Goal: Task Accomplishment & Management: Use online tool/utility

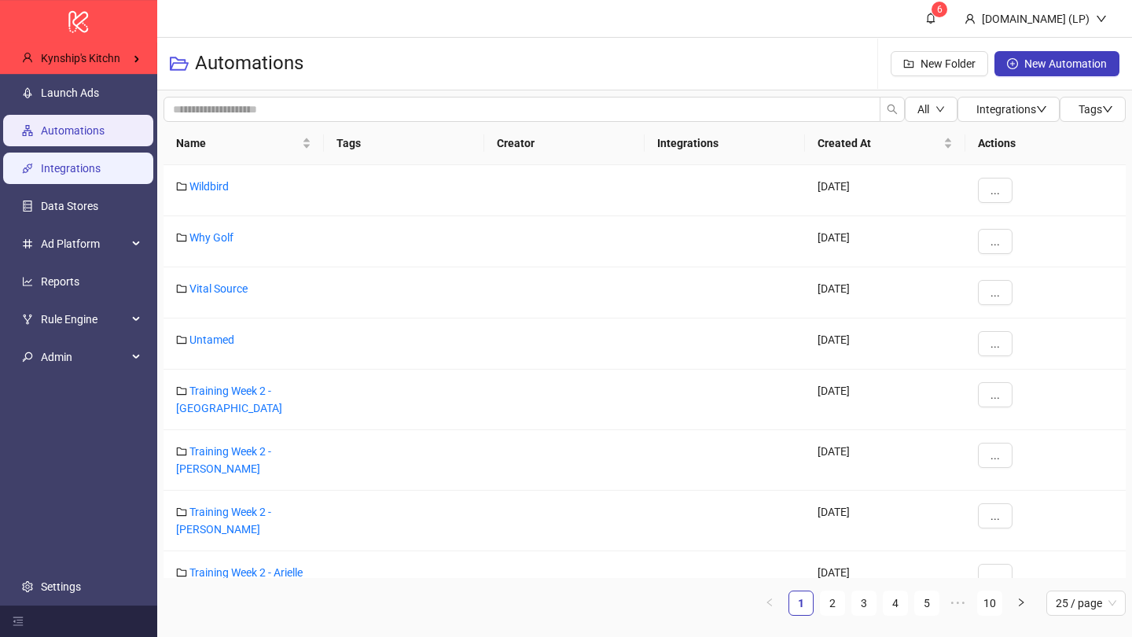
click at [100, 169] on link "Integrations" at bounding box center [71, 168] width 60 height 13
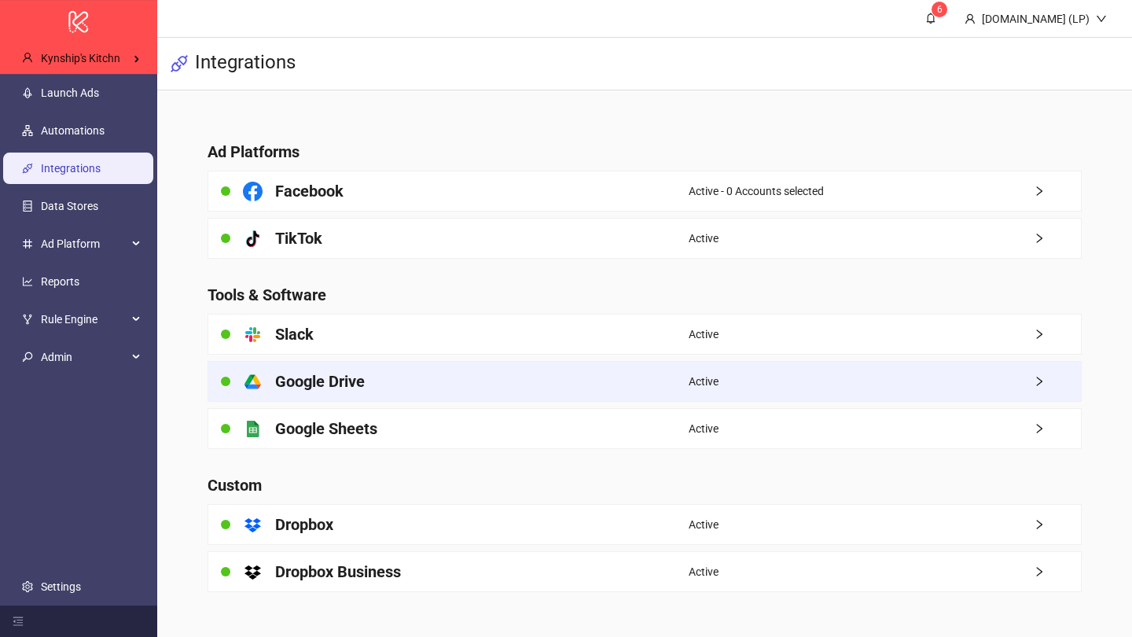
click at [399, 382] on div "platform/google_drive Google Drive" at bounding box center [448, 381] width 480 height 39
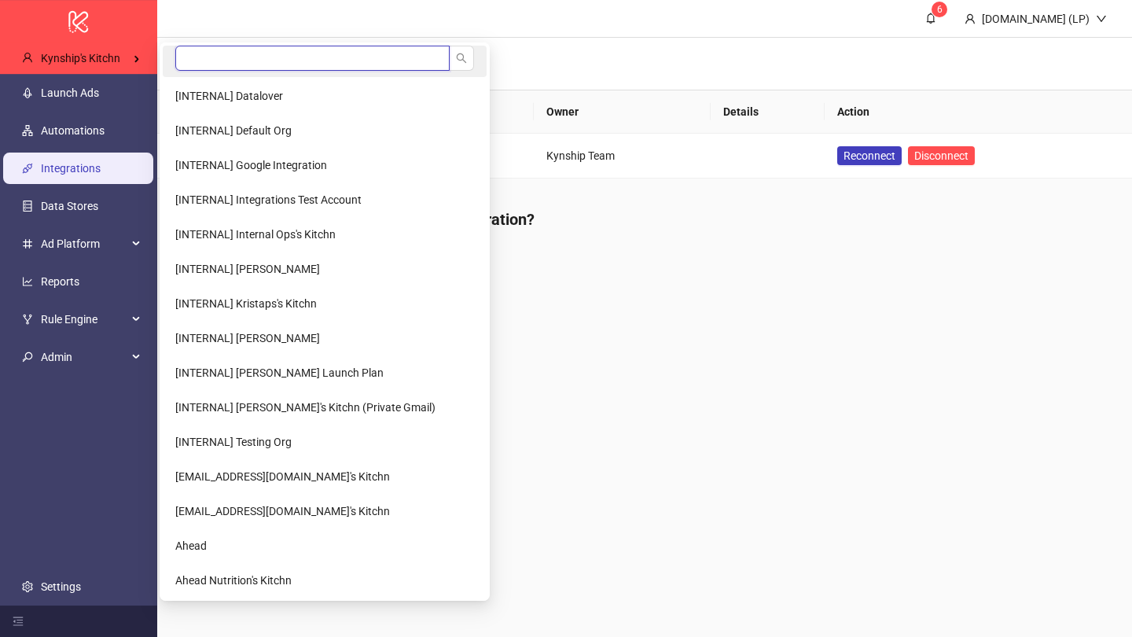
click at [211, 68] on input "search" at bounding box center [312, 58] width 274 height 25
type input "*****"
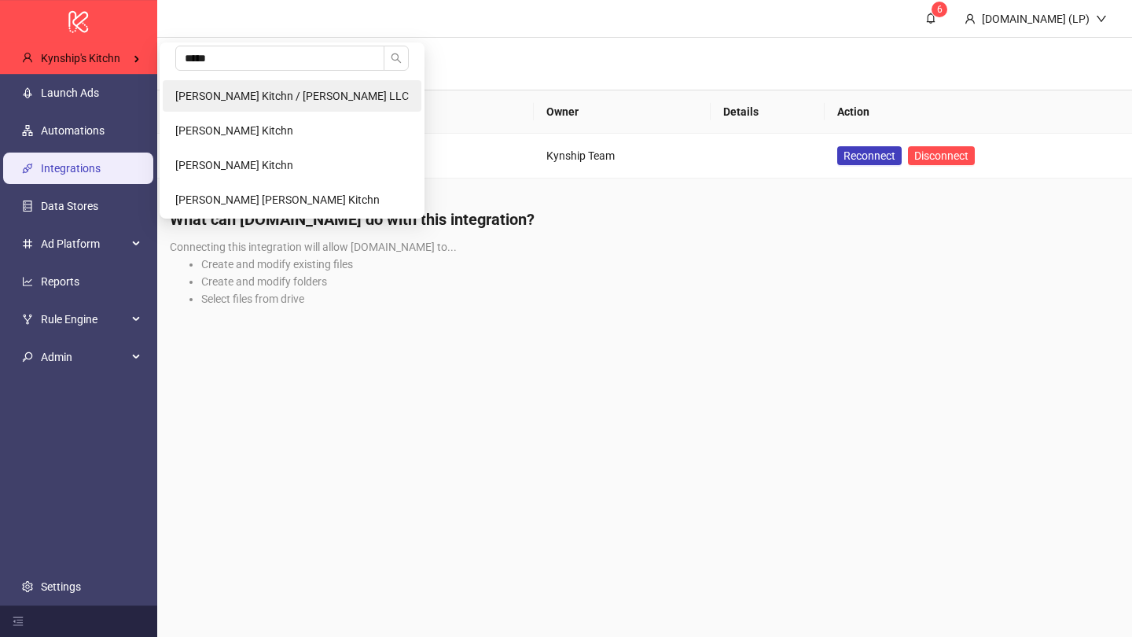
click at [211, 101] on span "[PERSON_NAME] Kitchn / [PERSON_NAME] LLC" at bounding box center [292, 96] width 234 height 13
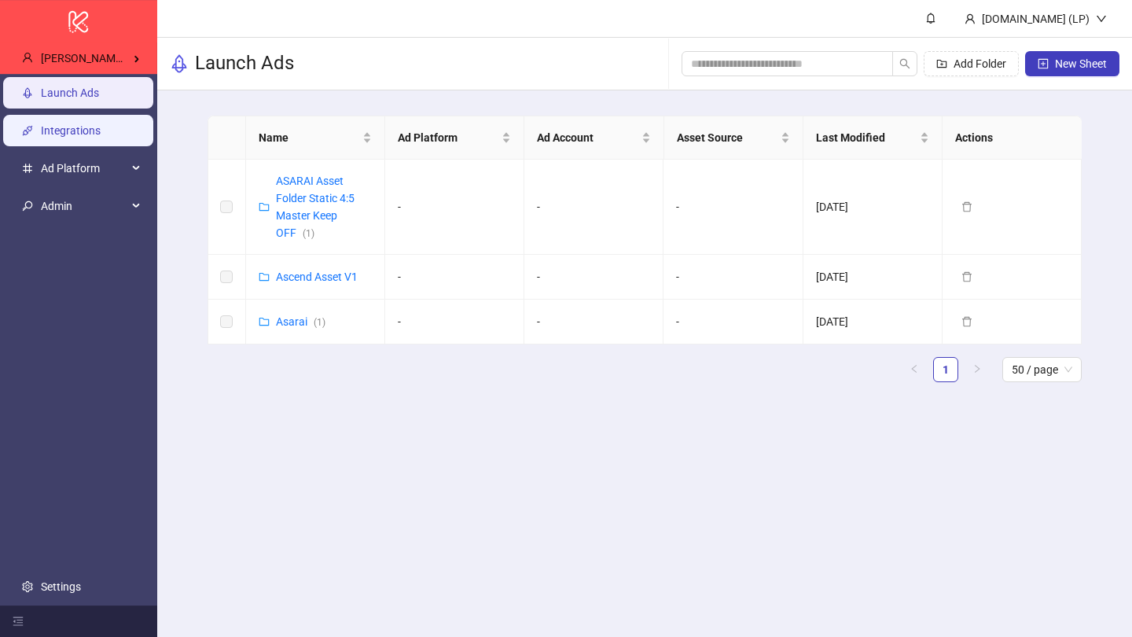
click at [101, 137] on link "Integrations" at bounding box center [71, 130] width 60 height 13
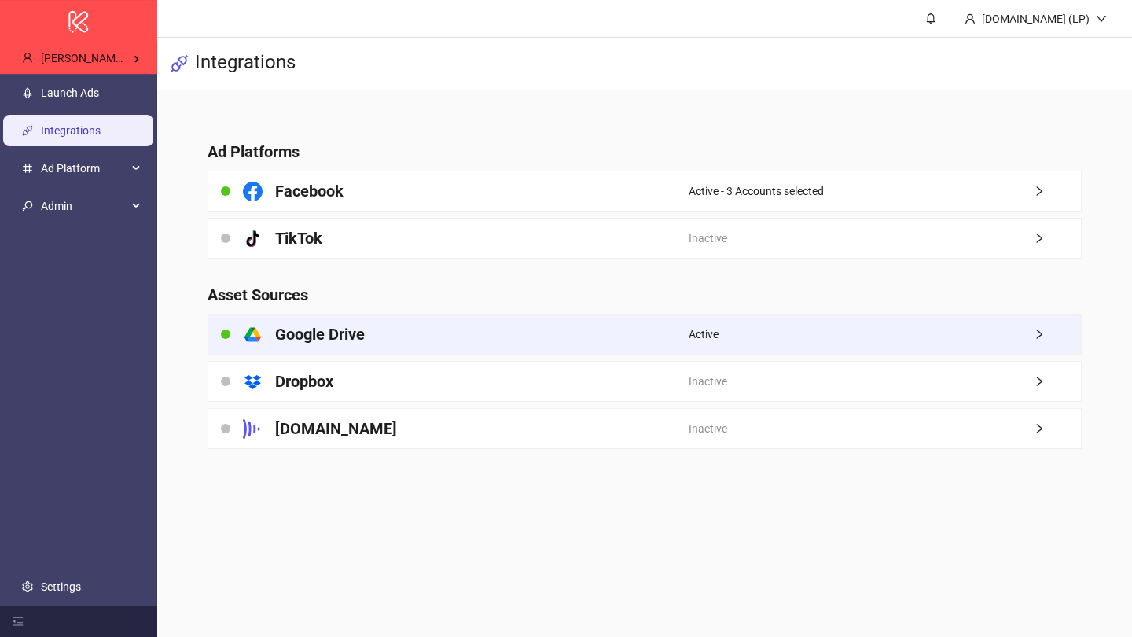
click at [327, 338] on h4 "Google Drive" at bounding box center [320, 334] width 90 height 22
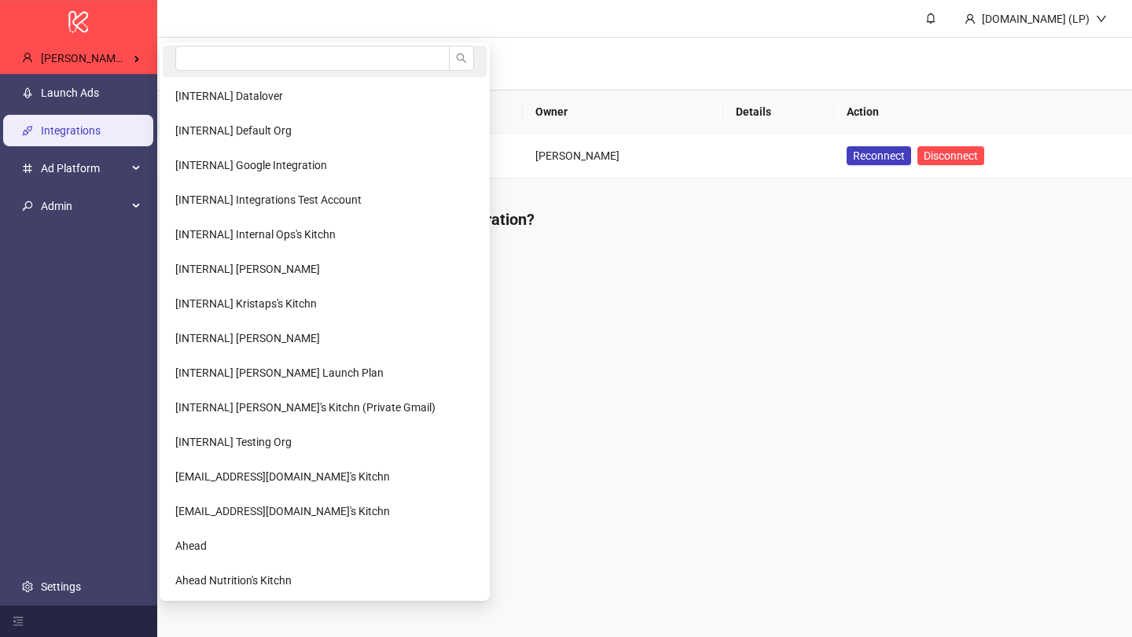
click at [234, 70] on span at bounding box center [324, 58] width 299 height 25
click at [223, 64] on input "search" at bounding box center [312, 58] width 274 height 25
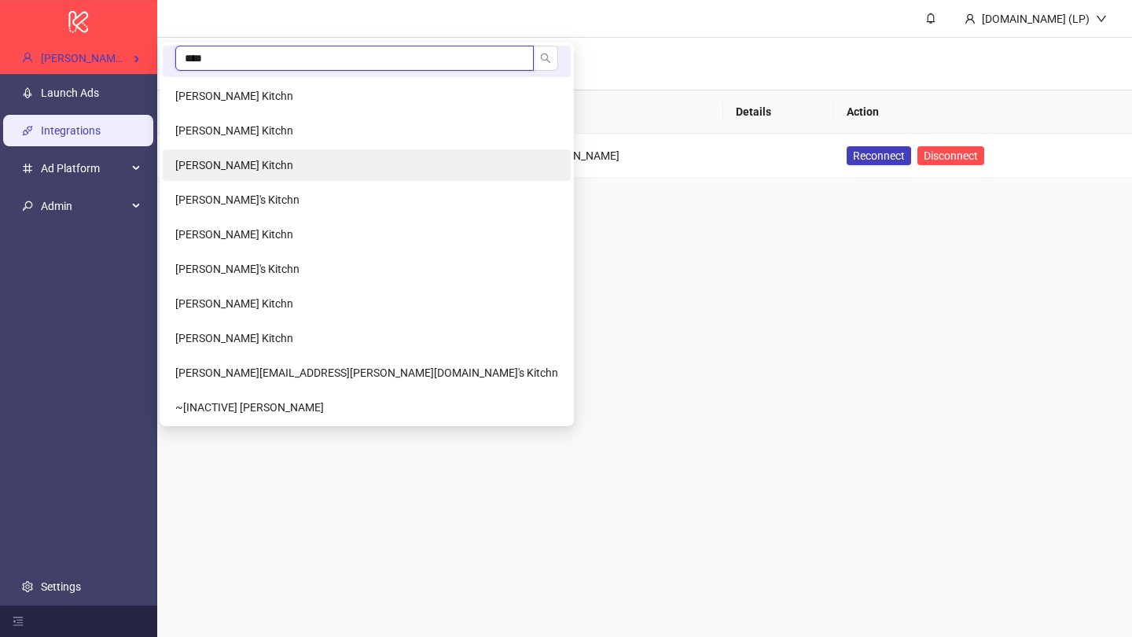
type input "****"
click at [223, 171] on span "Ryan Givargis Kaldani's Kitchn" at bounding box center [234, 165] width 118 height 13
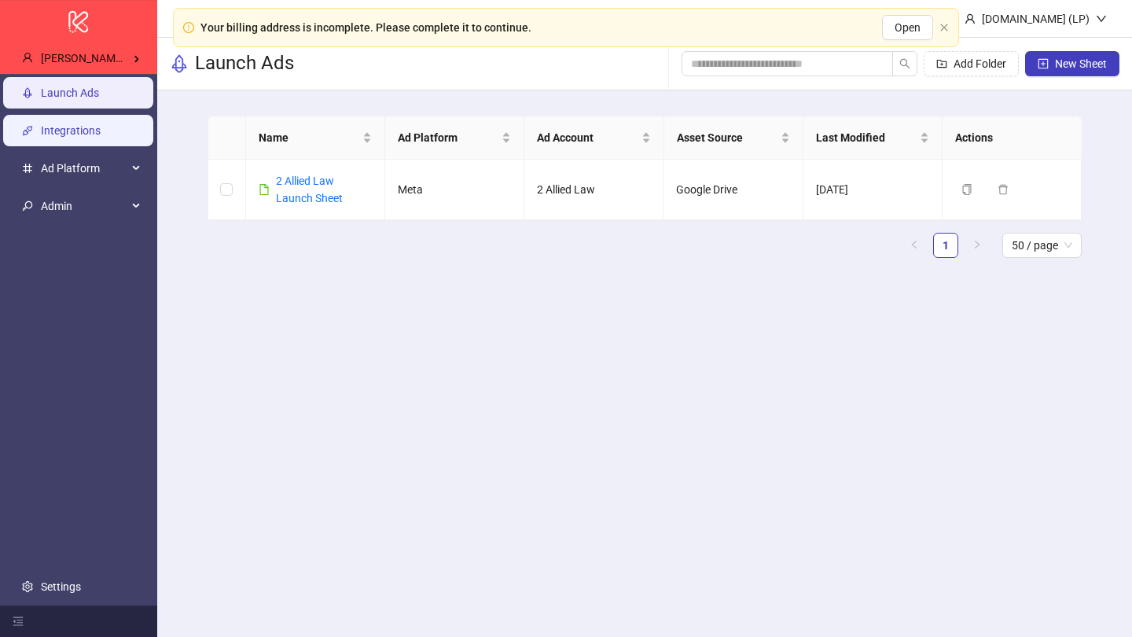
click at [79, 125] on link "Integrations" at bounding box center [71, 130] width 60 height 13
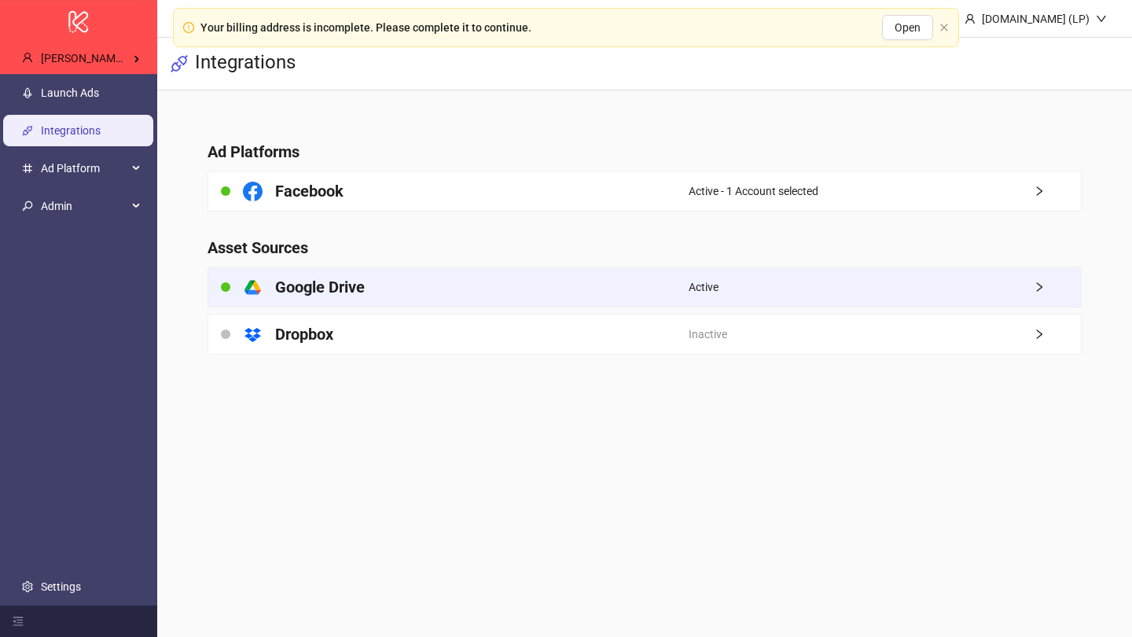
click at [280, 276] on h4 "Google Drive" at bounding box center [320, 287] width 90 height 22
